Goal: Task Accomplishment & Management: Complete application form

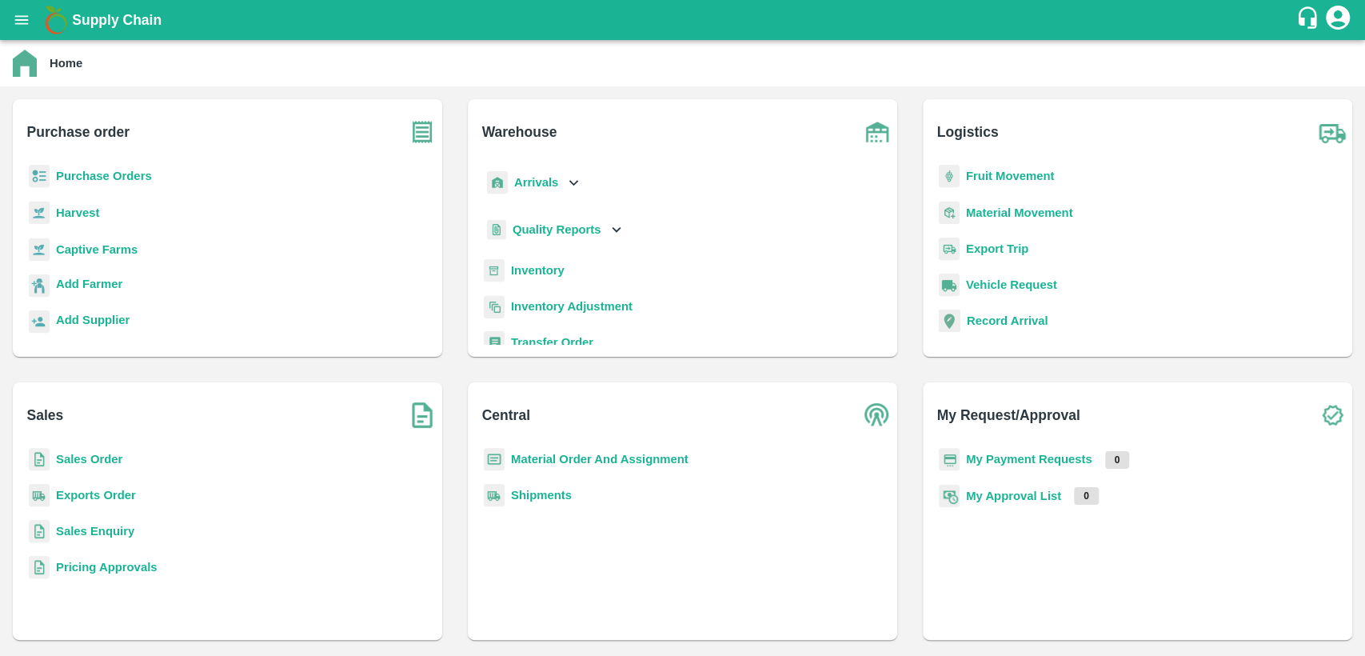
click at [66, 174] on b "Purchase Orders" at bounding box center [104, 176] width 96 height 13
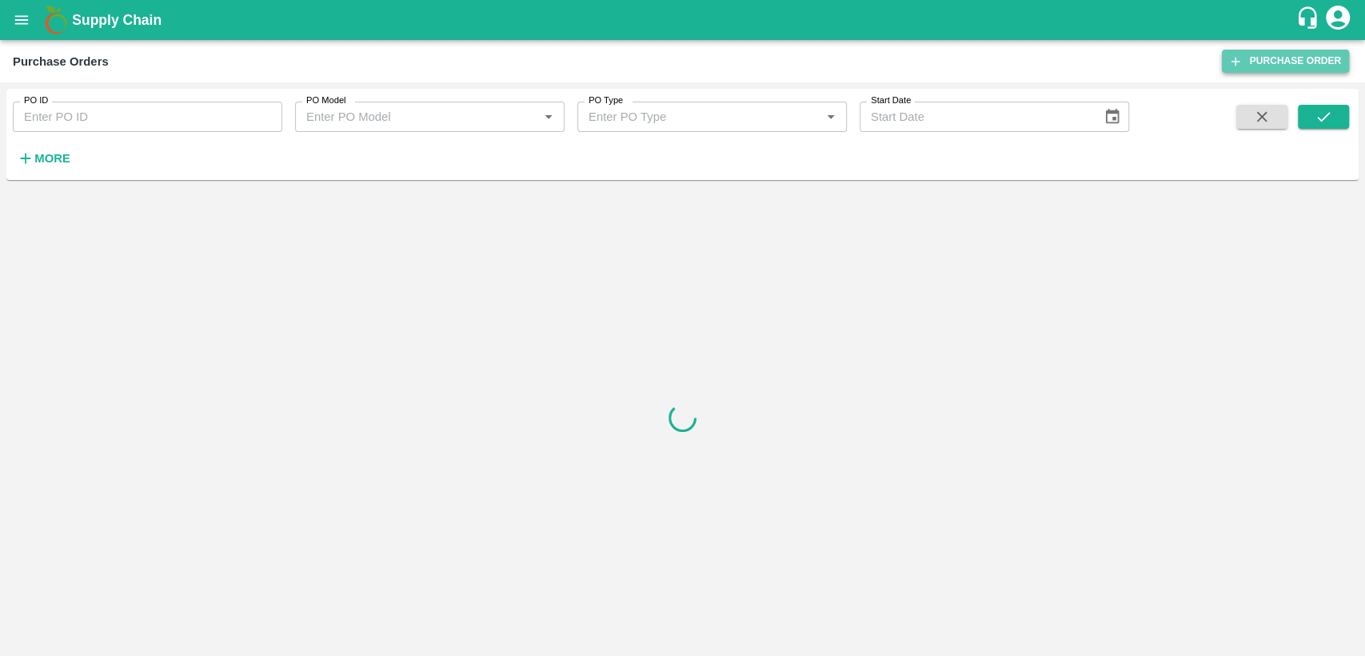
click at [1293, 62] on link "Purchase Order" at bounding box center [1285, 61] width 127 height 23
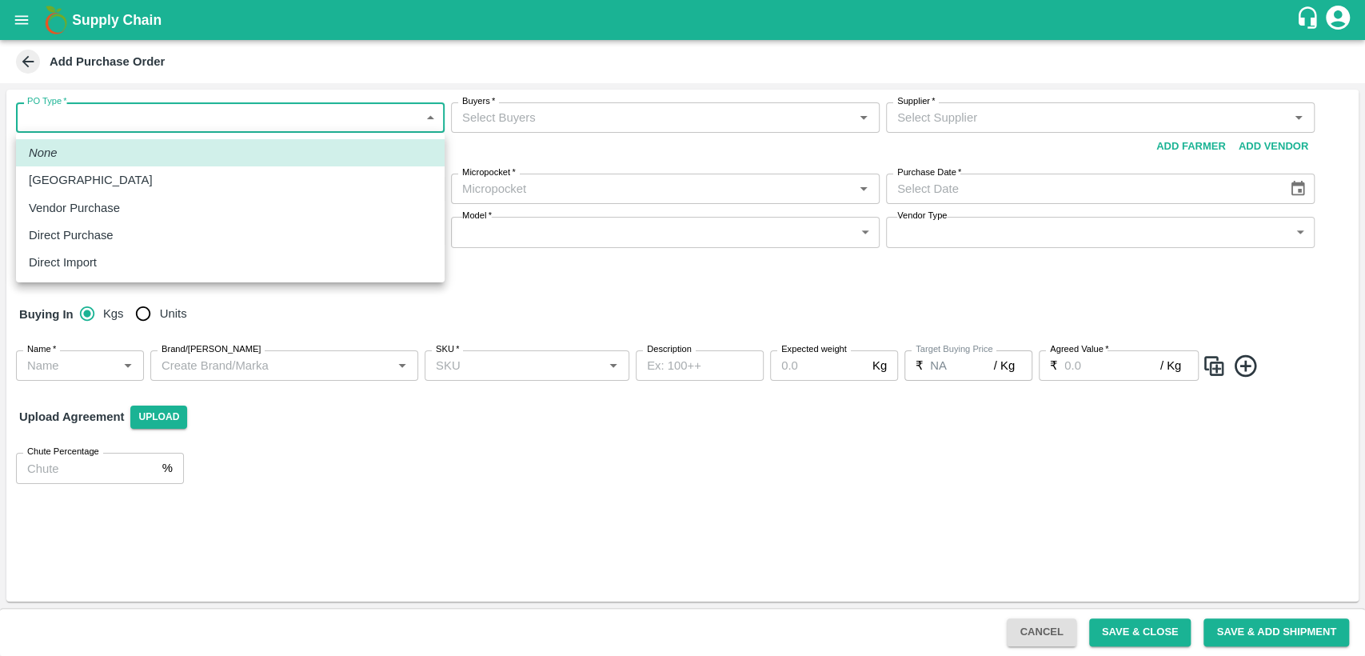
click at [193, 117] on body "Supply Chain Add Purchase Order PO Type   * ​ PO Type Buyers   * Buyers   * Sup…" at bounding box center [682, 328] width 1365 height 656
click at [122, 213] on div "Vendor Purchase" at bounding box center [78, 208] width 99 height 18
type input "2"
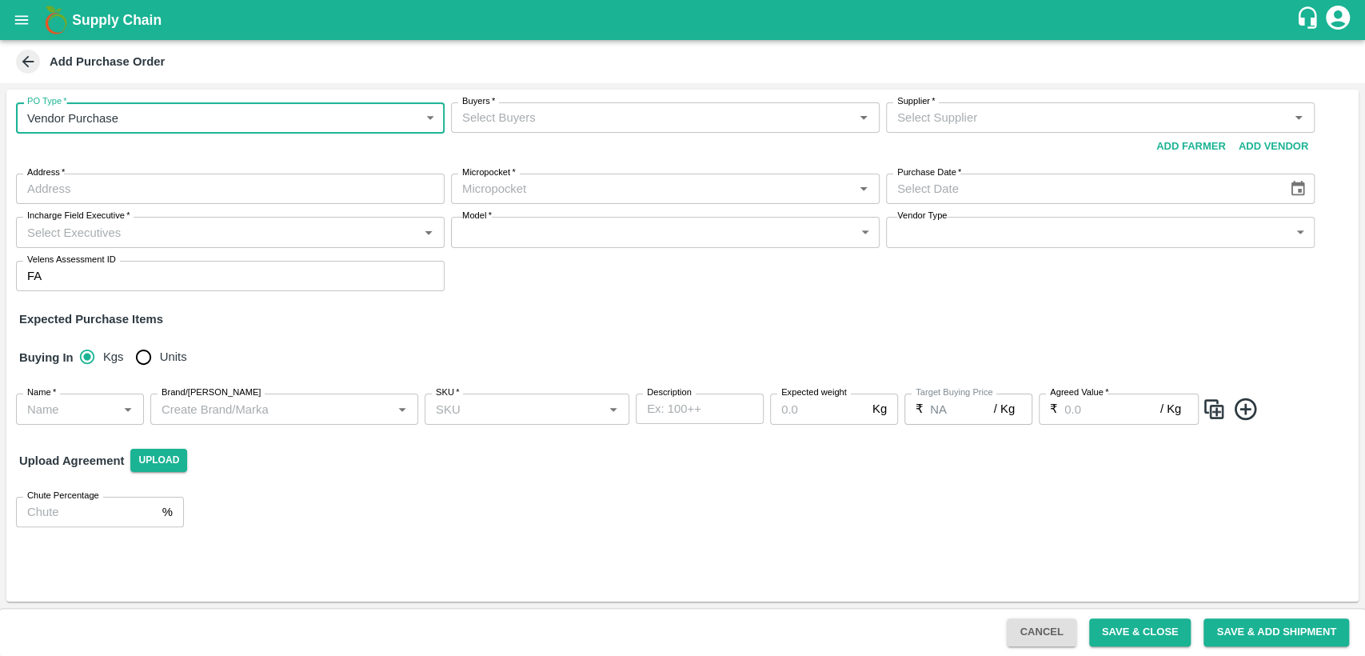
click at [539, 117] on input "Buyers   *" at bounding box center [652, 117] width 393 height 21
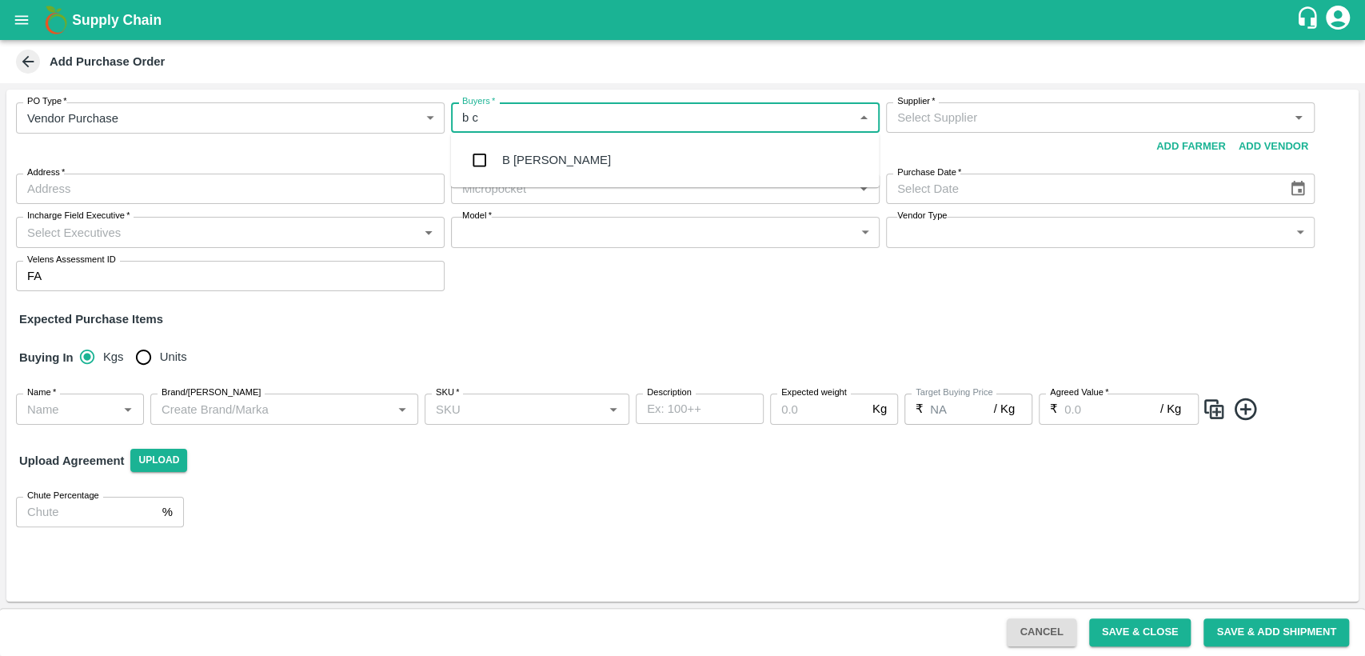
type input "b ch"
click at [555, 155] on div "B [PERSON_NAME]" at bounding box center [556, 160] width 109 height 18
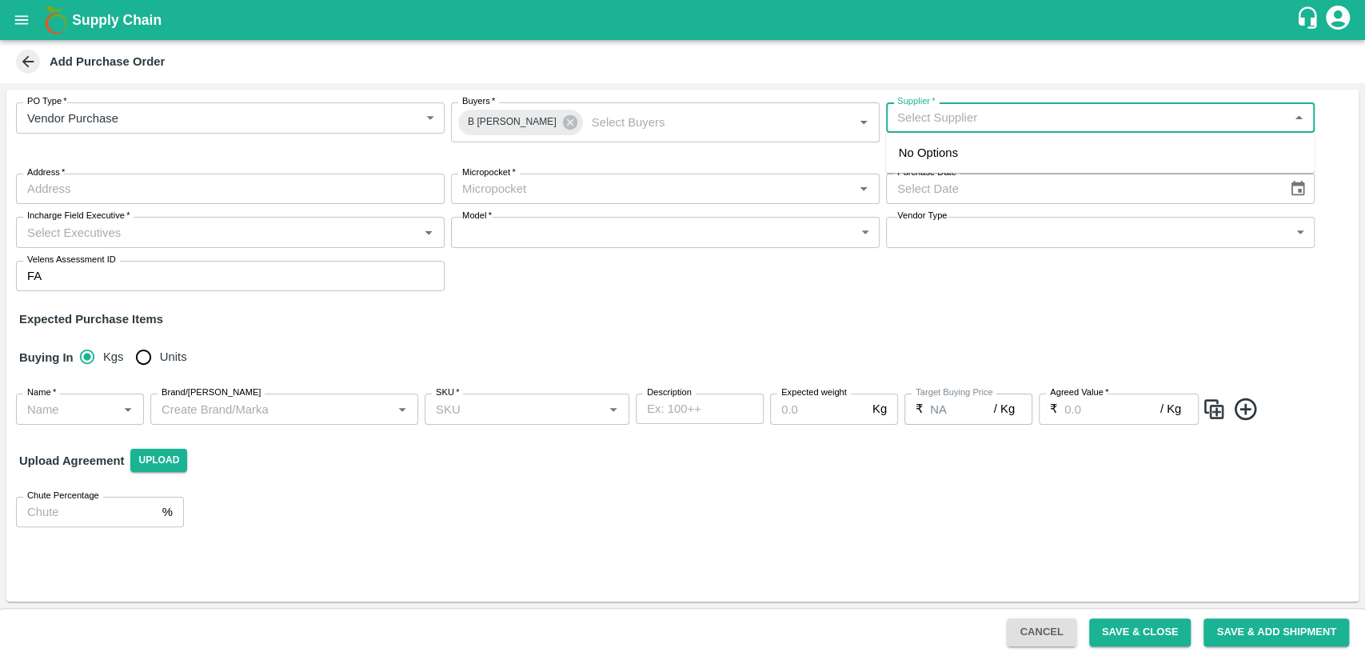
click at [1082, 114] on input "Supplier   *" at bounding box center [1087, 117] width 393 height 21
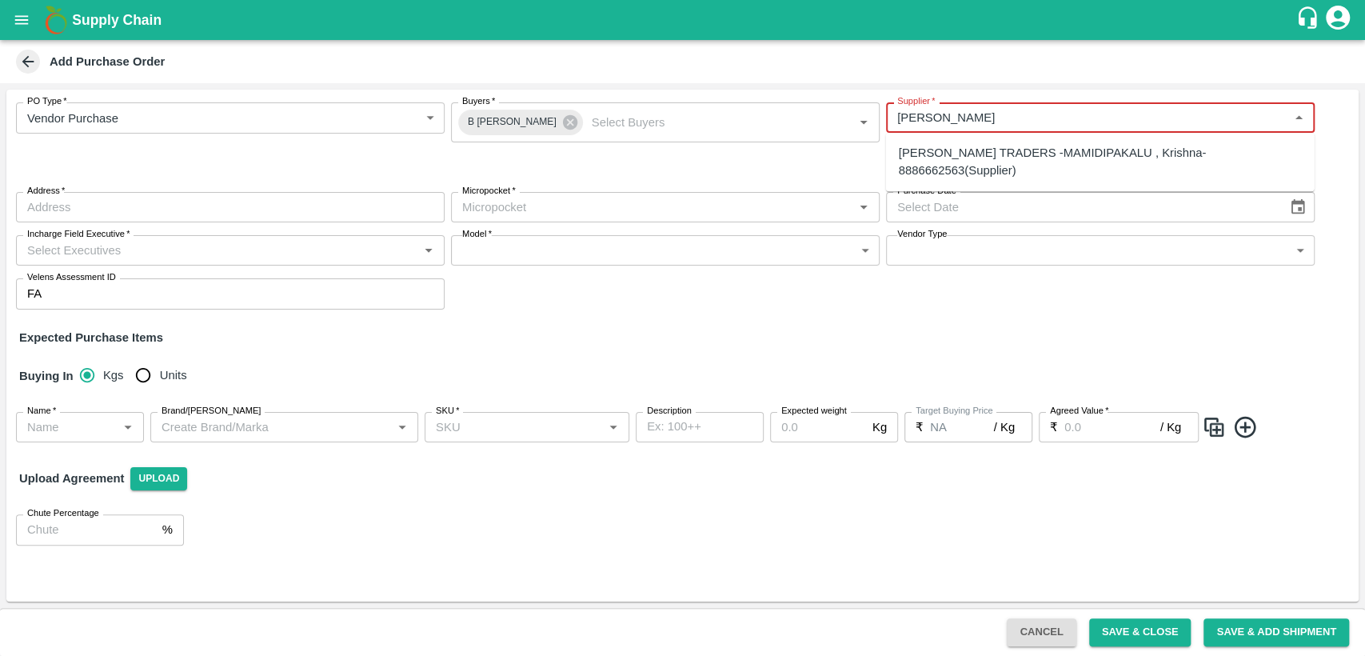
click at [985, 154] on div "[PERSON_NAME] TRADERS -MAMIDIPAKALU , Krishna-8886662563(Supplier)" at bounding box center [1100, 162] width 403 height 36
type input "[PERSON_NAME] TRADERS -MAMIDIPAKALU , Krishna-8886662563(Supplier)"
type input "MAMIDIPAKALU , Krishna, [GEOGRAPHIC_DATA], [GEOGRAPHIC_DATA]"
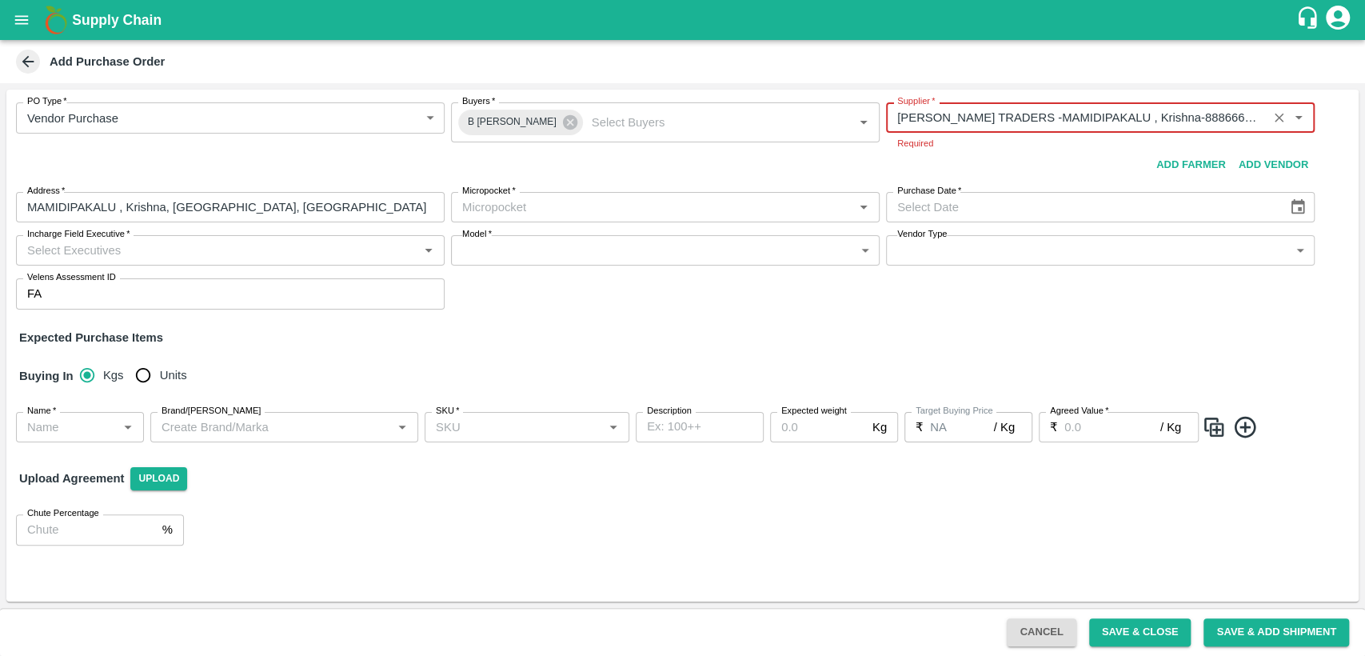
type input "[PERSON_NAME] TRADERS -MAMIDIPAKALU , Krishna-8886662563(Supplier)"
click at [571, 214] on body "Supply Chain Add Purchase Order PO Type   * Vendor Purchase 2 PO Type Buyers   …" at bounding box center [682, 328] width 1365 height 656
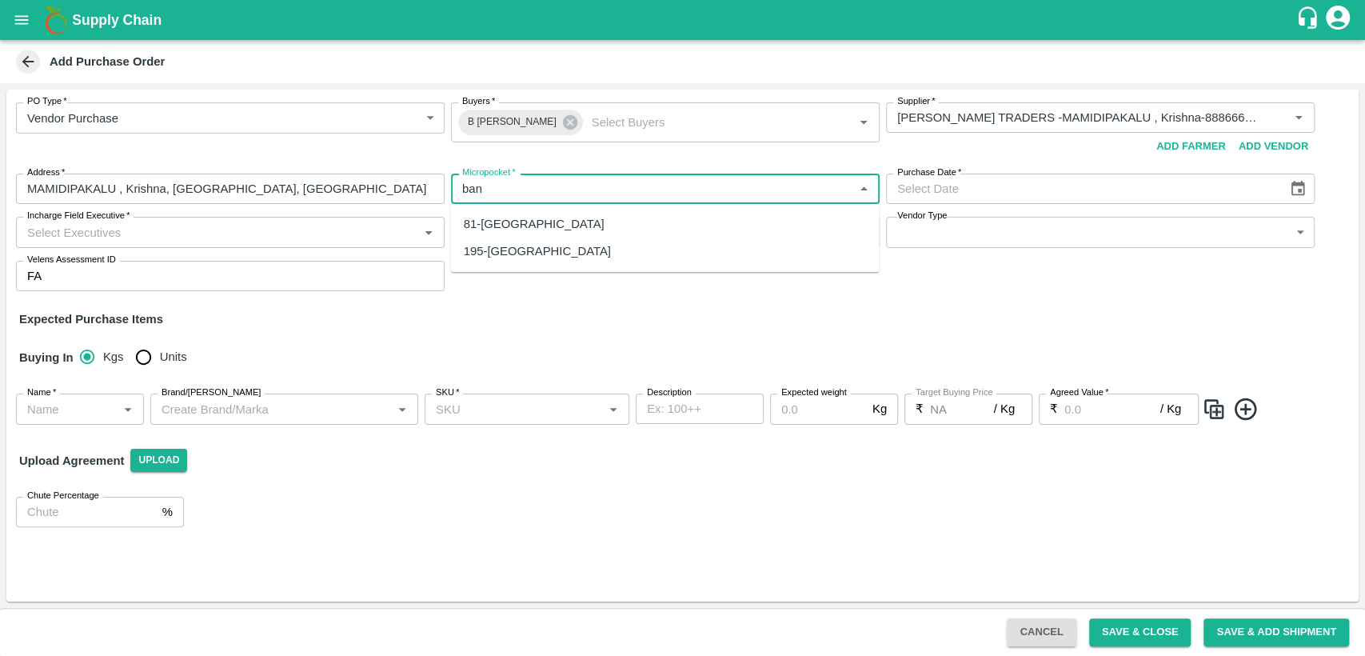
click at [581, 214] on div "81-[GEOGRAPHIC_DATA]" at bounding box center [665, 223] width 429 height 27
type input "81-[GEOGRAPHIC_DATA]"
type input "DD/MM/YYYY"
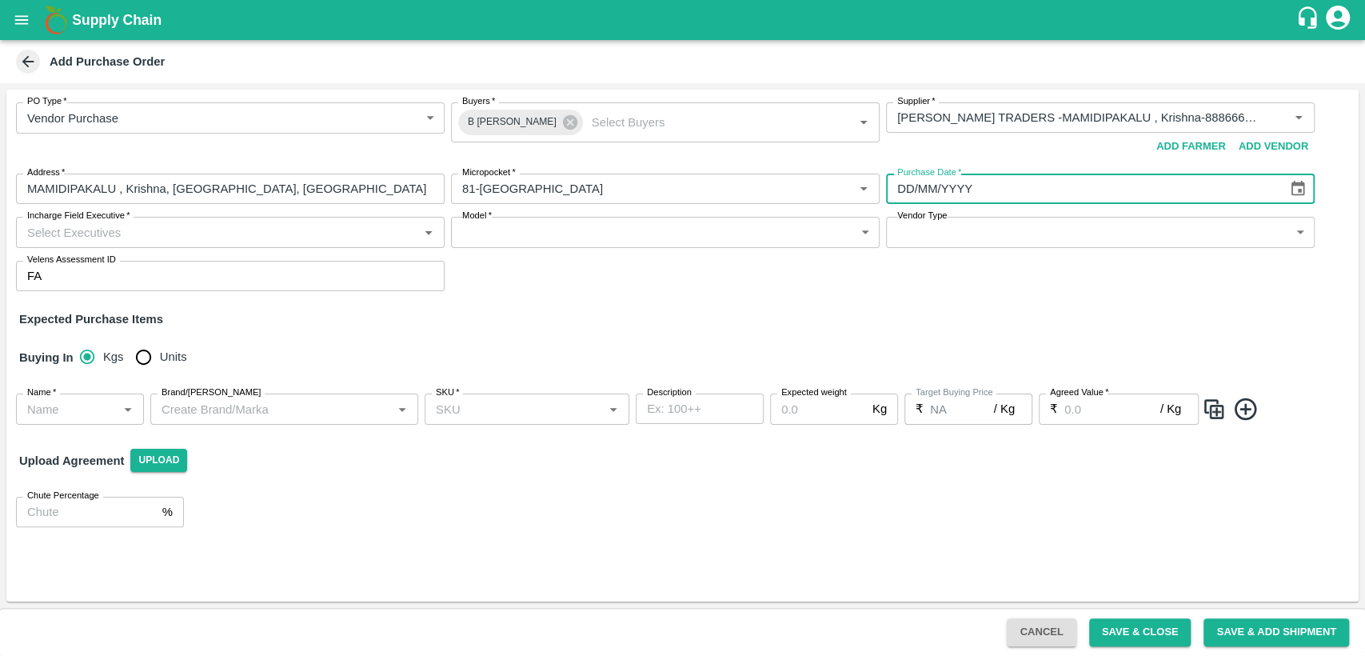
click at [981, 194] on input "DD/MM/YYYY" at bounding box center [1081, 189] width 390 height 30
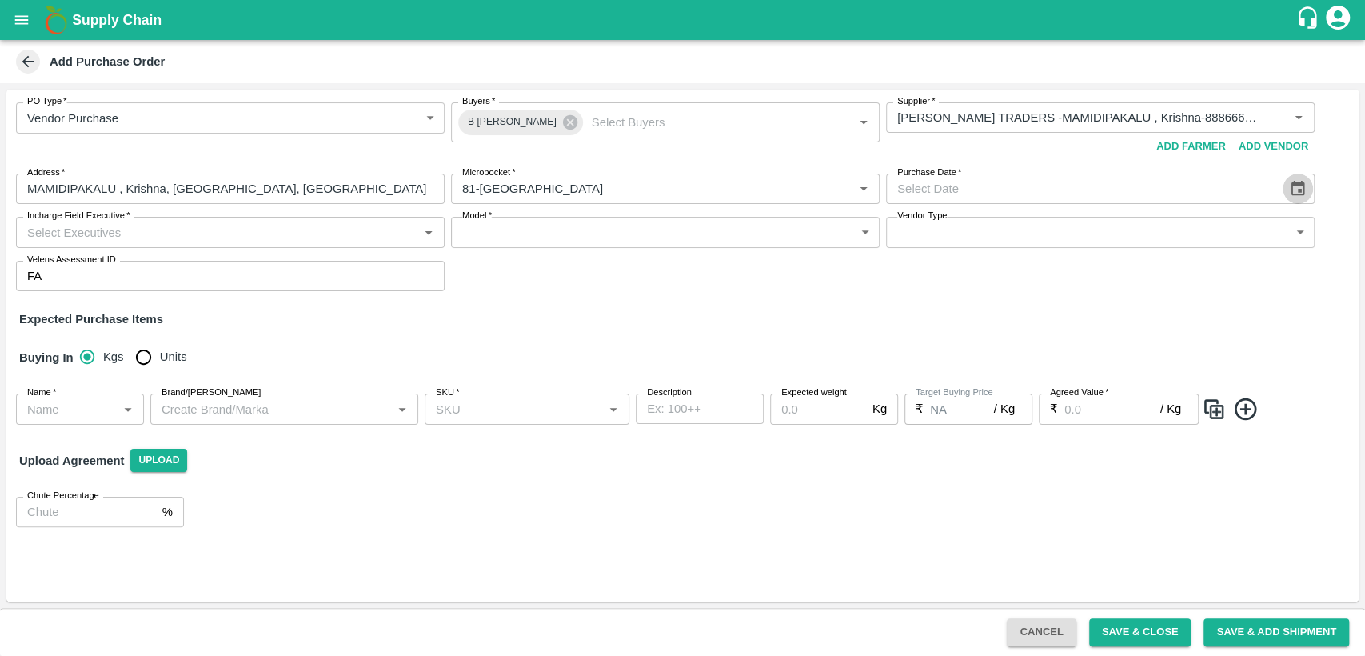
click at [1297, 190] on icon "Choose date" at bounding box center [1298, 189] width 18 height 18
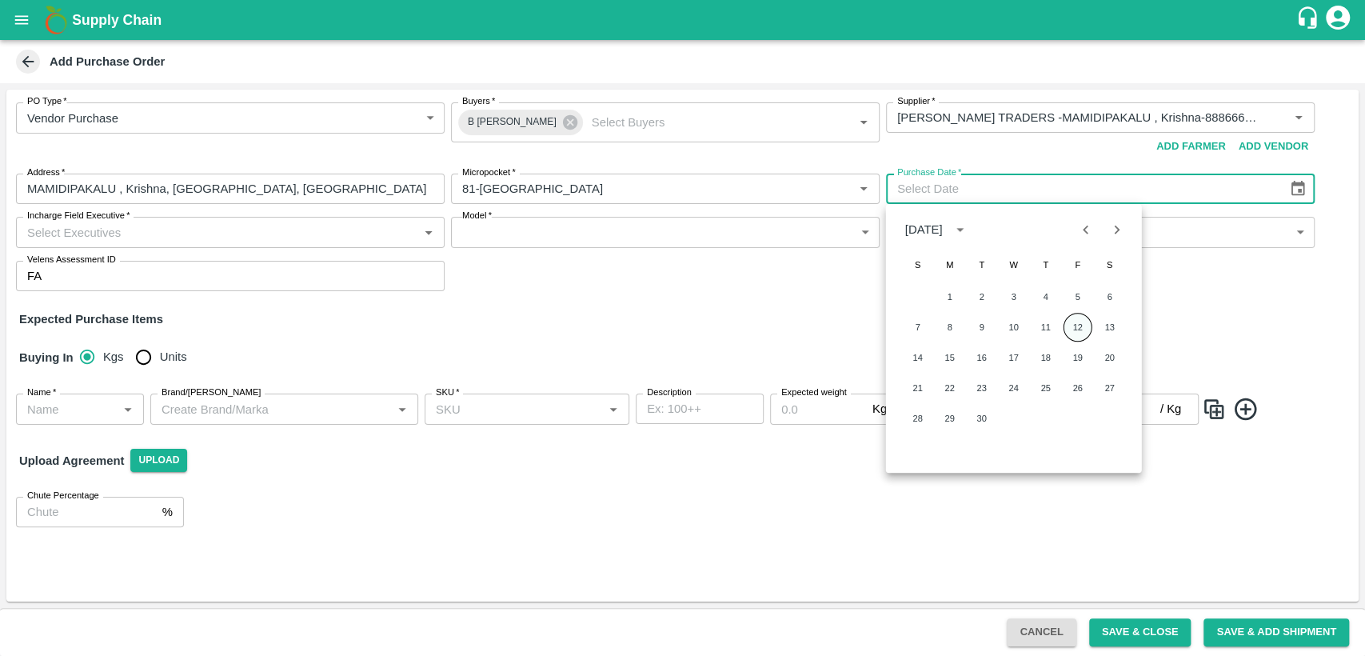
click at [1084, 326] on button "12" at bounding box center [1078, 327] width 29 height 29
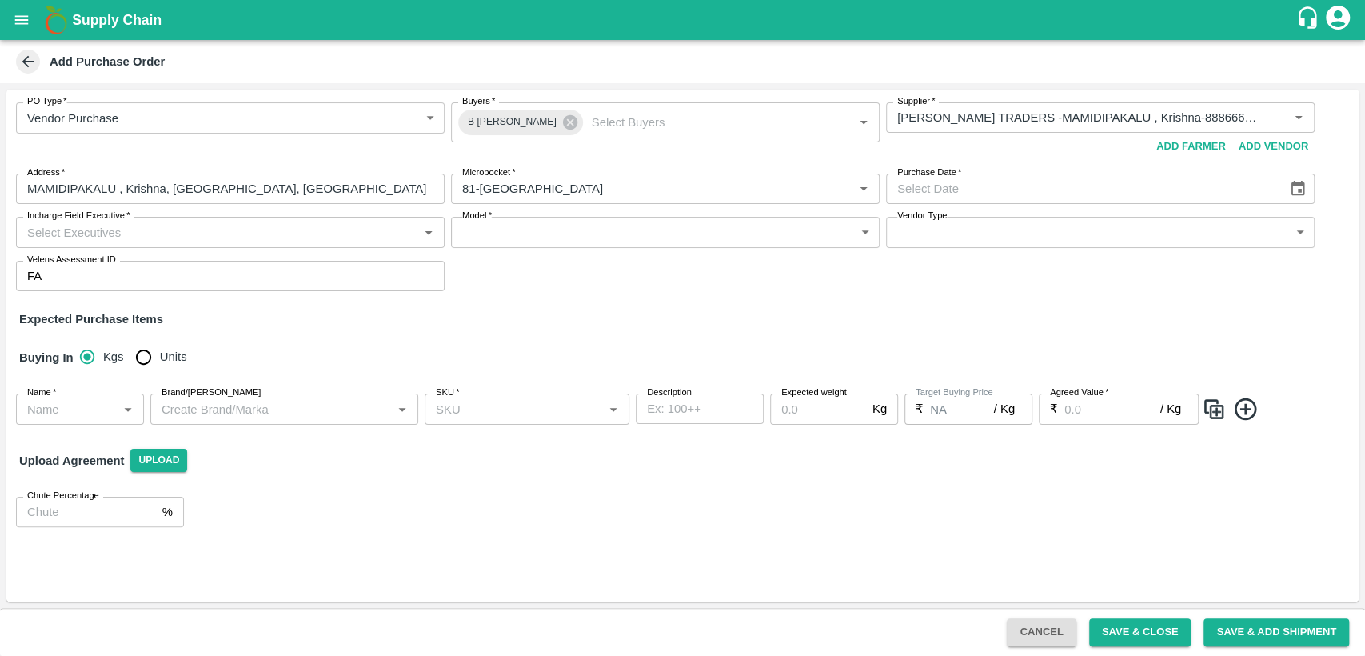
type input "[DATE]"
click at [131, 238] on input "Incharge Field Executive   *" at bounding box center [217, 232] width 393 height 21
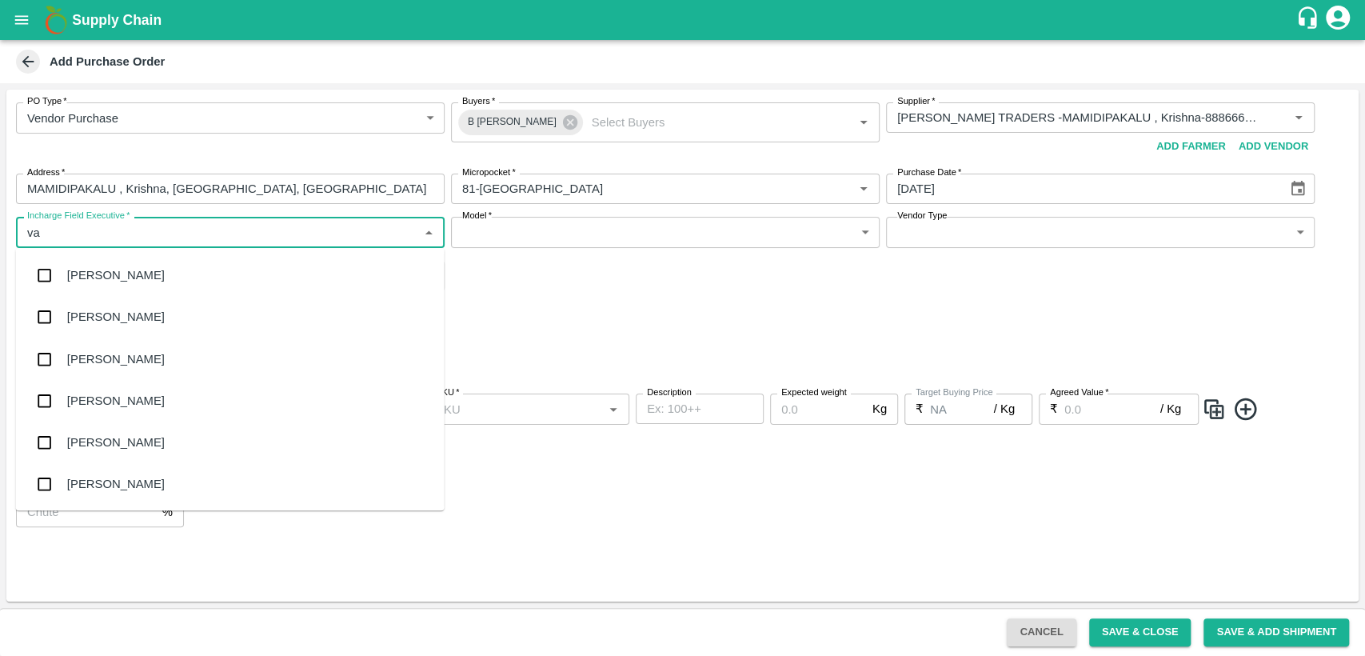
type input "var"
click at [161, 270] on div "Varun M" at bounding box center [230, 275] width 429 height 42
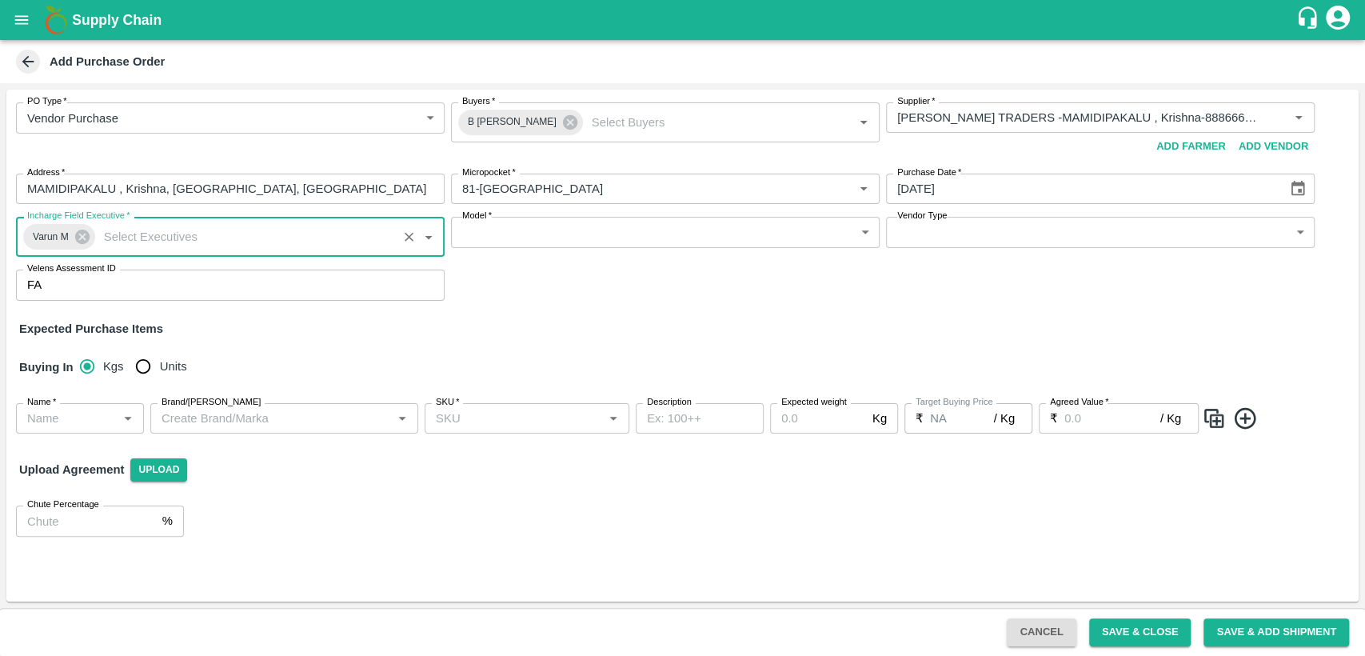
click at [544, 235] on body "Supply Chain Add Purchase Order PO Type   * Vendor Purchase 2 PO Type Buyers   …" at bounding box center [682, 328] width 1365 height 656
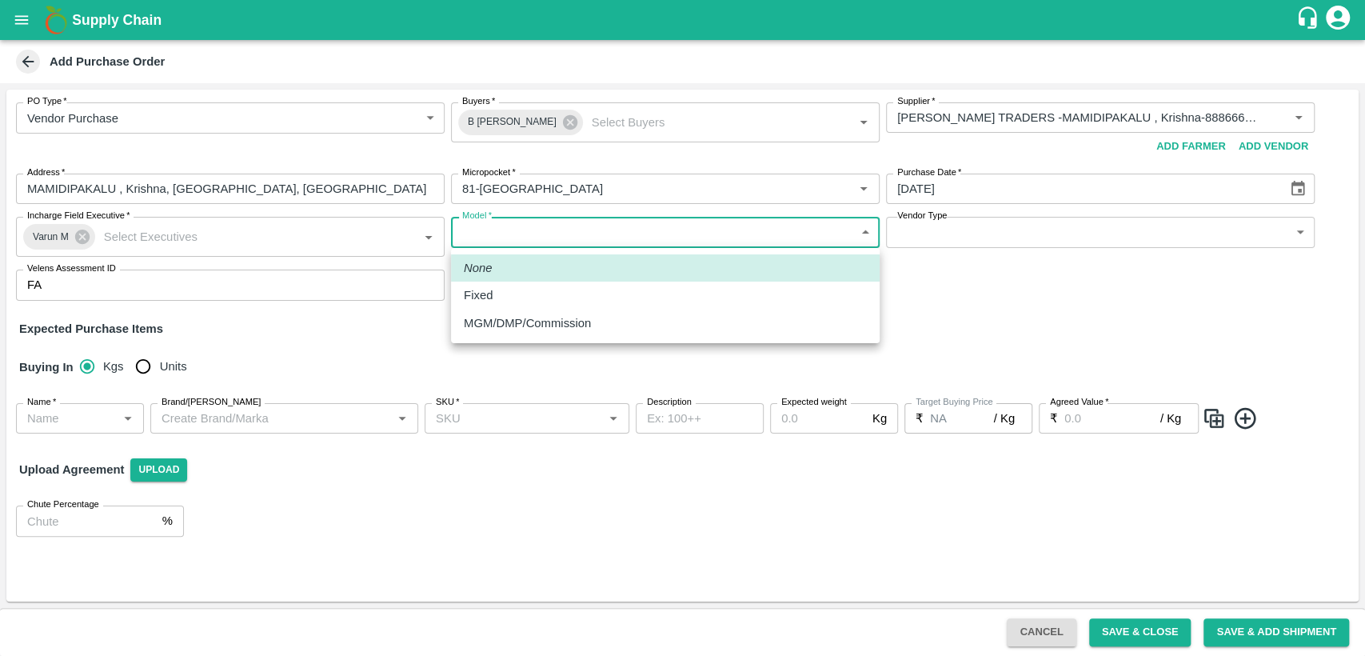
click at [528, 298] on div "Fixed" at bounding box center [665, 295] width 403 height 18
type input "Fixed"
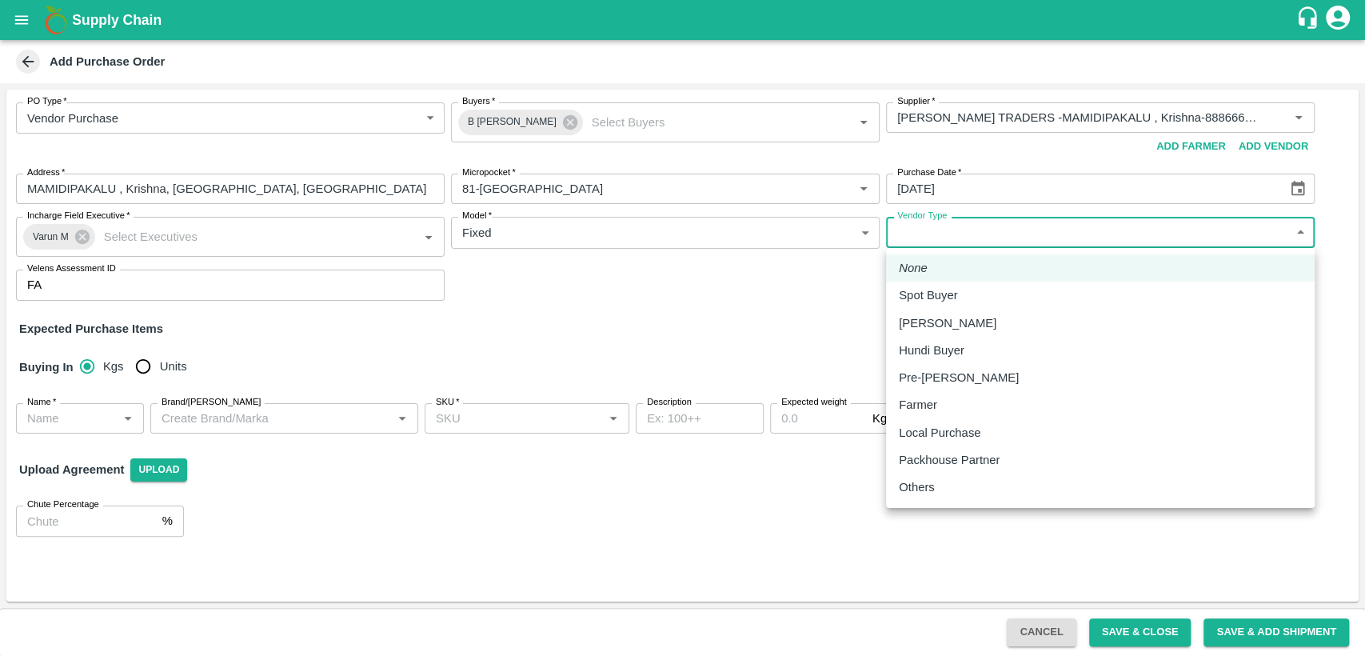
click at [960, 229] on body "Supply Chain Add Purchase Order PO Type   * Vendor Purchase 2 PO Type Buyers   …" at bounding box center [682, 328] width 1365 height 656
click at [667, 302] on div at bounding box center [682, 328] width 1365 height 656
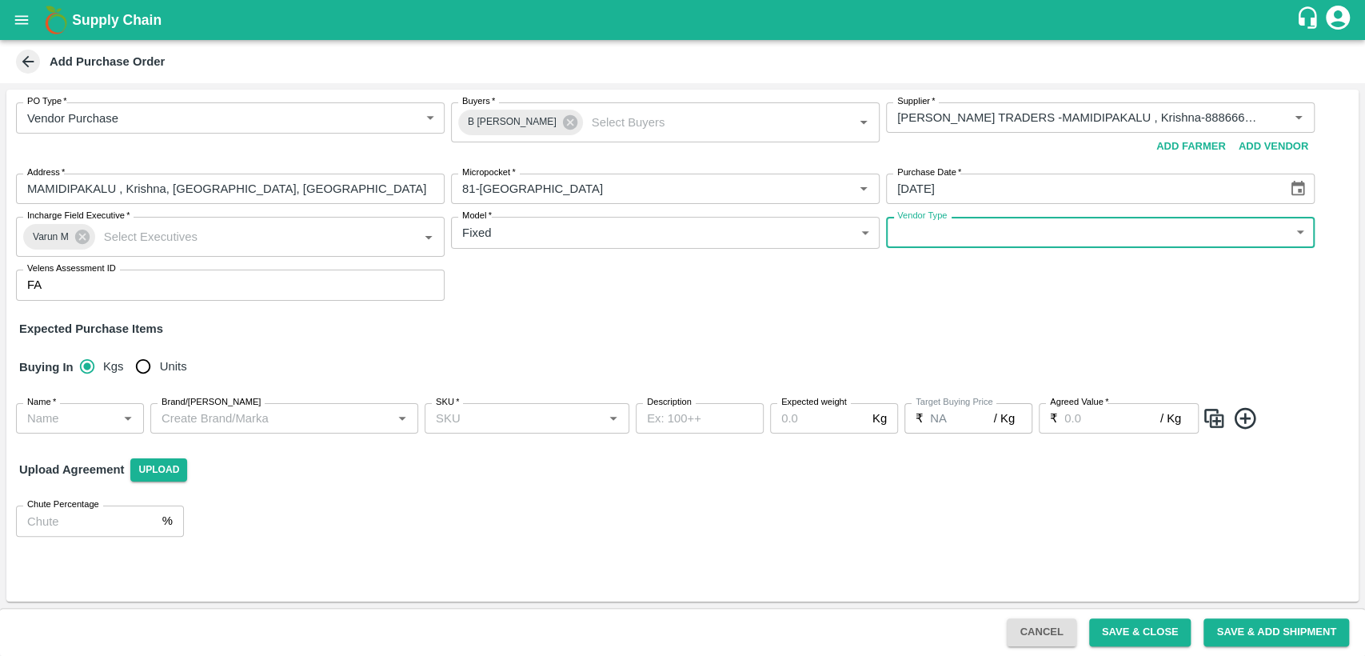
click at [149, 373] on input "Units" at bounding box center [143, 366] width 32 height 32
radio input "true"
